Goal: Task Accomplishment & Management: Use online tool/utility

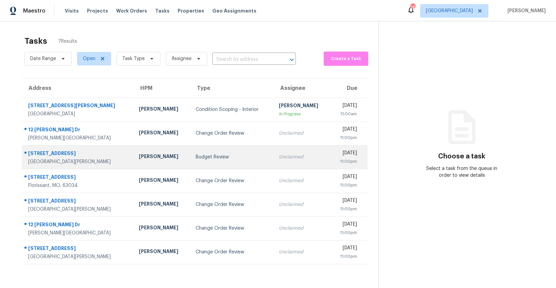
click at [197, 157] on div "Budget Review" at bounding box center [231, 157] width 72 height 7
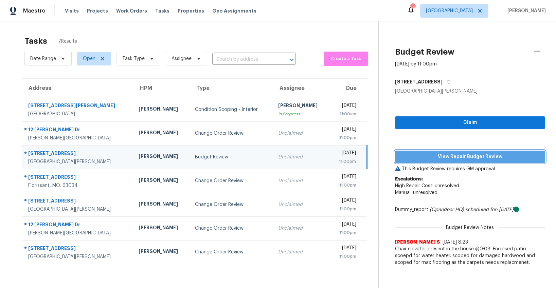
click at [488, 156] on span "View Repair Budget Review" at bounding box center [469, 157] width 139 height 8
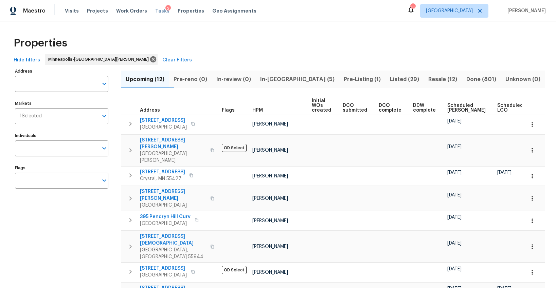
click at [157, 12] on span "Tasks" at bounding box center [162, 10] width 14 height 5
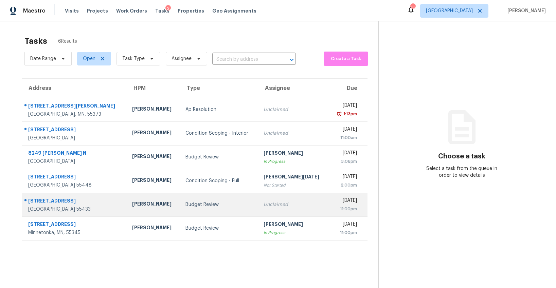
click at [185, 202] on div "Budget Review" at bounding box center [218, 204] width 67 height 7
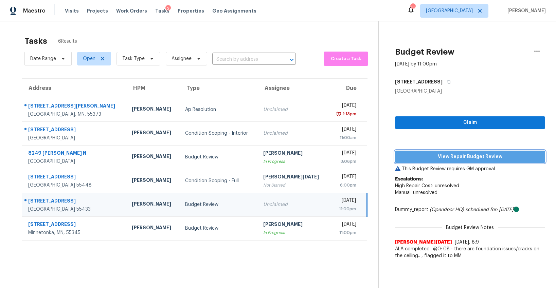
click at [426, 156] on span "View Repair Budget Review" at bounding box center [469, 157] width 139 height 8
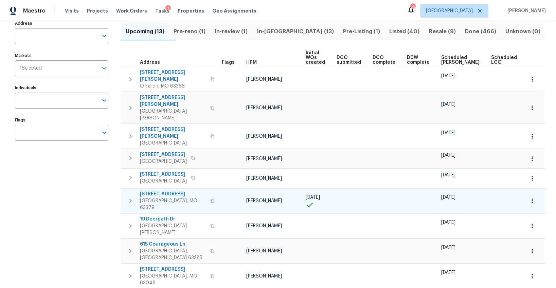
scroll to position [41, 0]
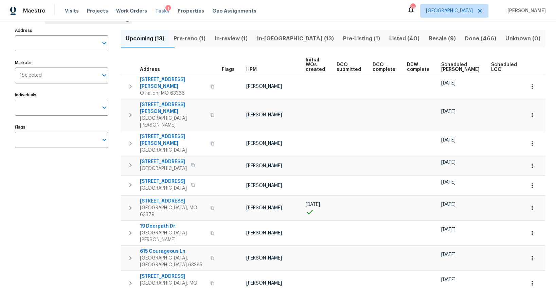
click at [156, 8] on span "Tasks" at bounding box center [162, 10] width 14 height 5
